Goal: Complete application form

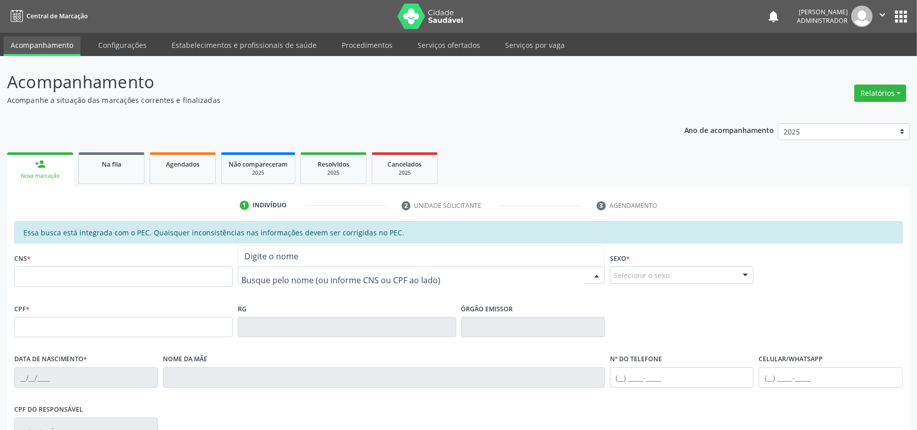
paste input "[PERSON_NAME]"
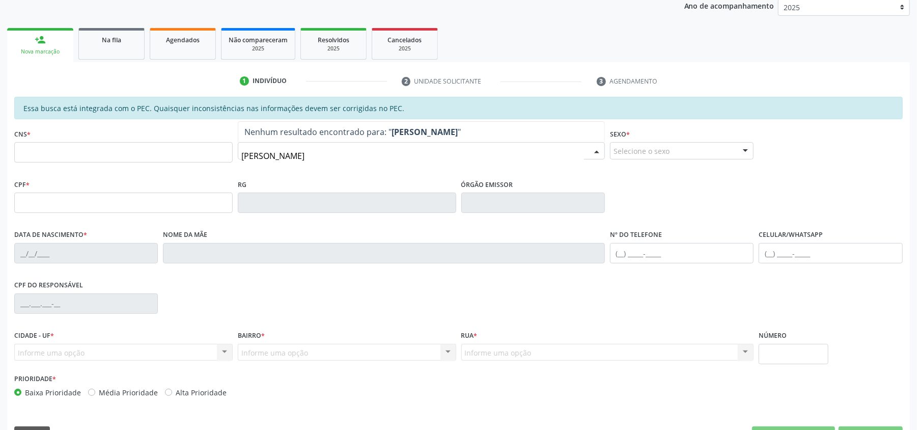
scroll to position [135, 0]
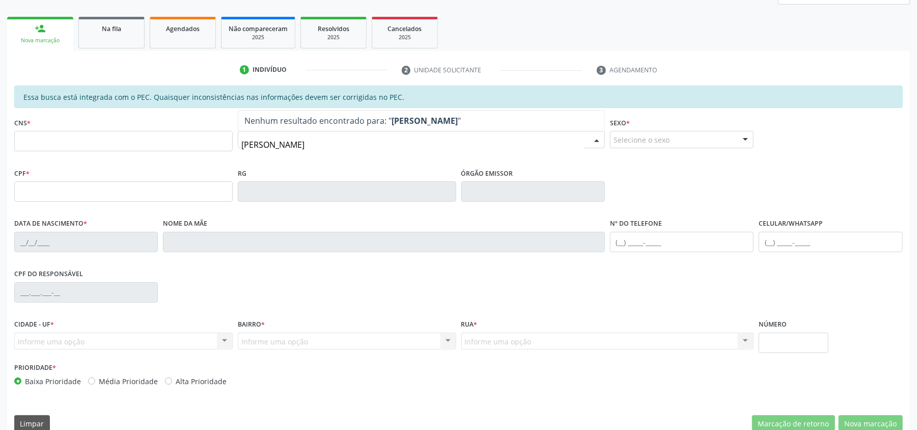
type input "[PERSON_NAME]"
click at [693, 176] on div "CPF * RG Órgão emissor" at bounding box center [459, 191] width 894 height 50
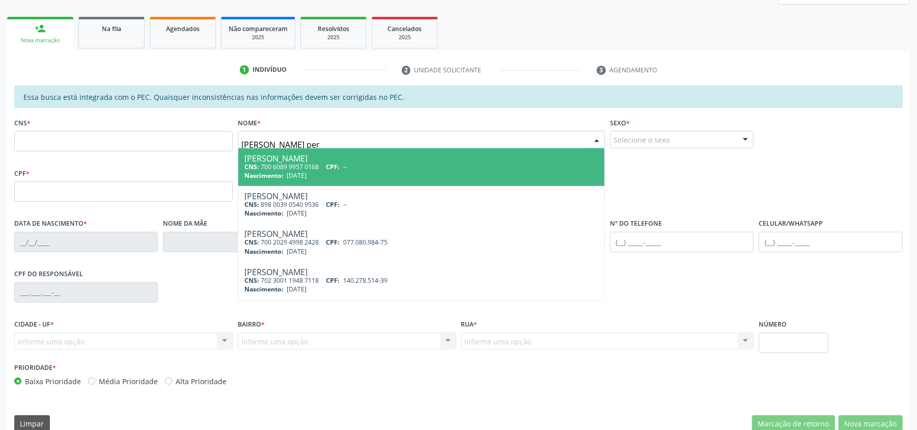
type input "[PERSON_NAME]"
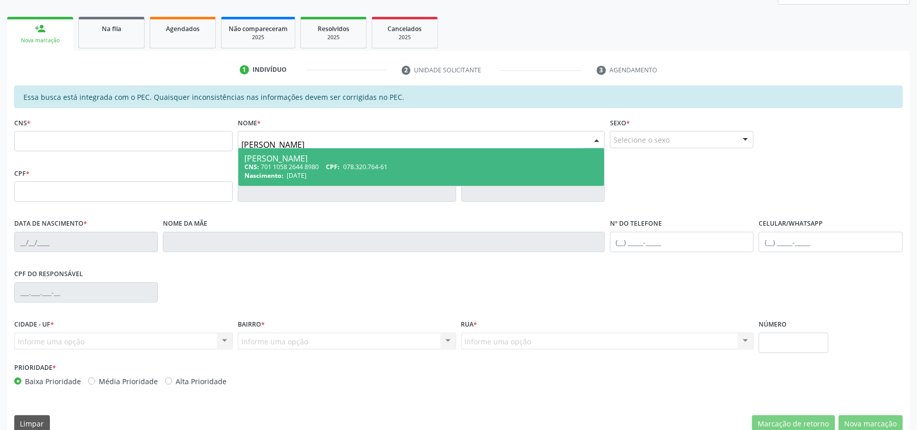
click at [329, 160] on div "[PERSON_NAME]" at bounding box center [421, 158] width 354 height 8
type input "701 1058 2644 8980"
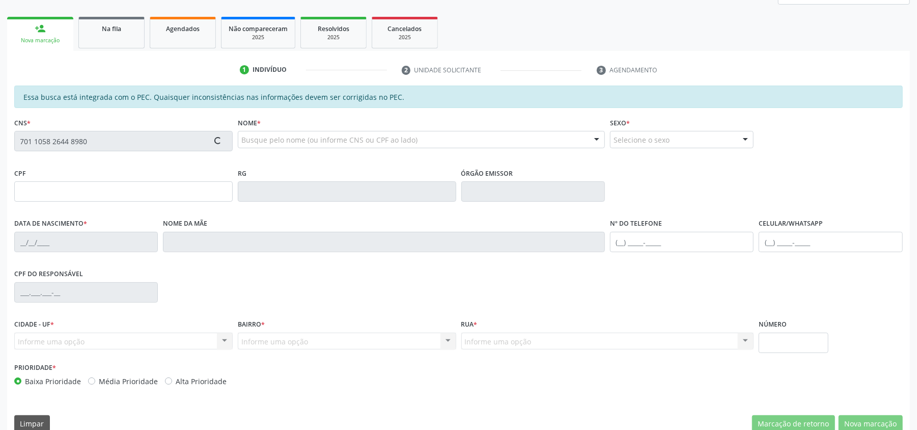
type input "078.320.764-61"
type input "[DATE]"
type input "[PERSON_NAME]"
type input "[PHONE_NUMBER]"
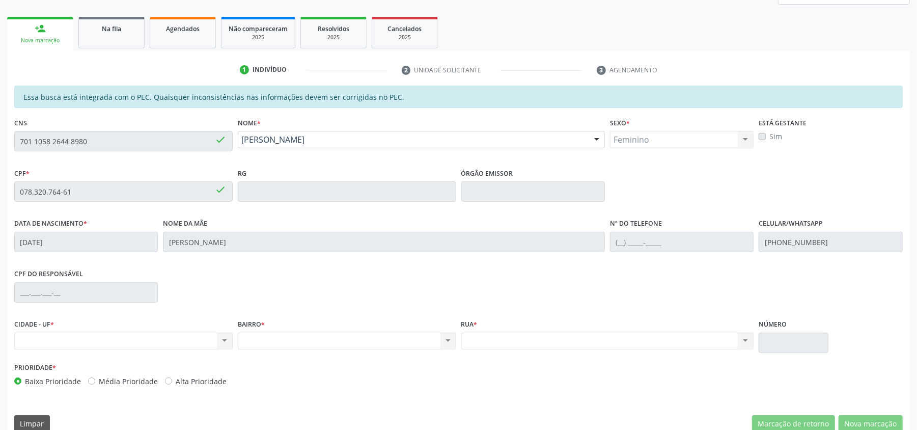
click at [229, 340] on div "Nenhum resultado encontrado para: " " Não há nenhuma opção para ser exibida." at bounding box center [123, 341] width 219 height 17
click at [215, 337] on div "Nenhum resultado encontrado para: " " Não há nenhuma opção para ser exibida." at bounding box center [123, 341] width 219 height 17
